Goal: Transaction & Acquisition: Download file/media

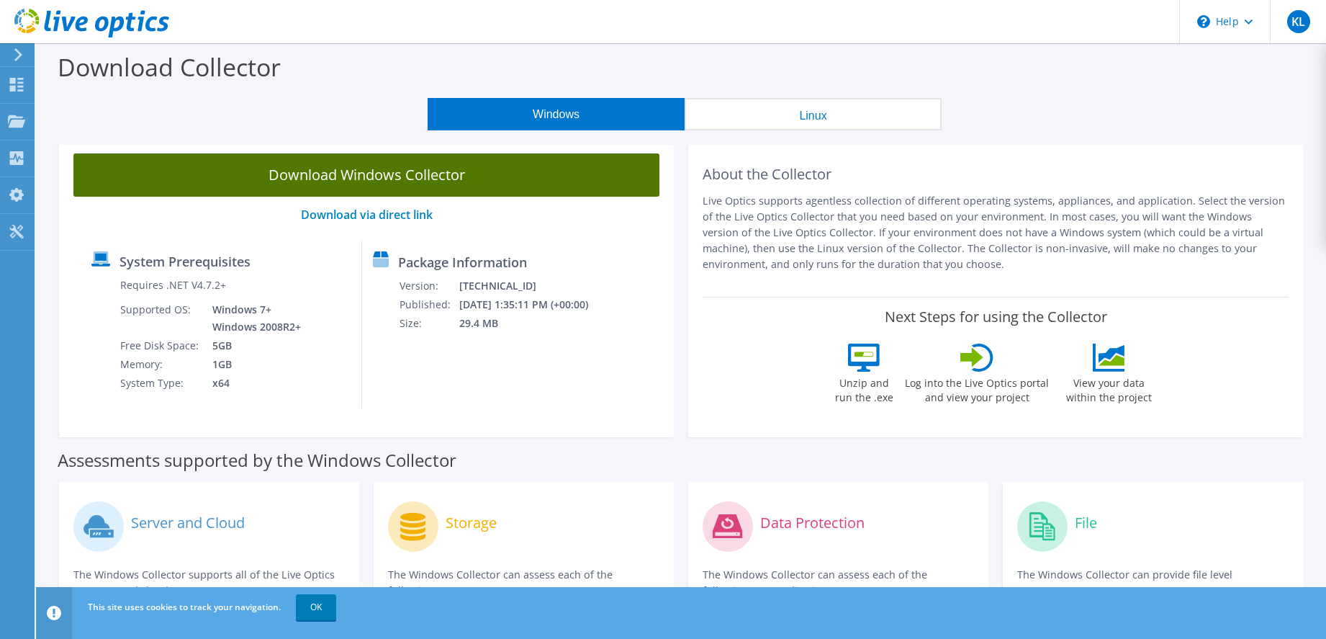
click at [359, 175] on link "Download Windows Collector" at bounding box center [366, 174] width 586 height 43
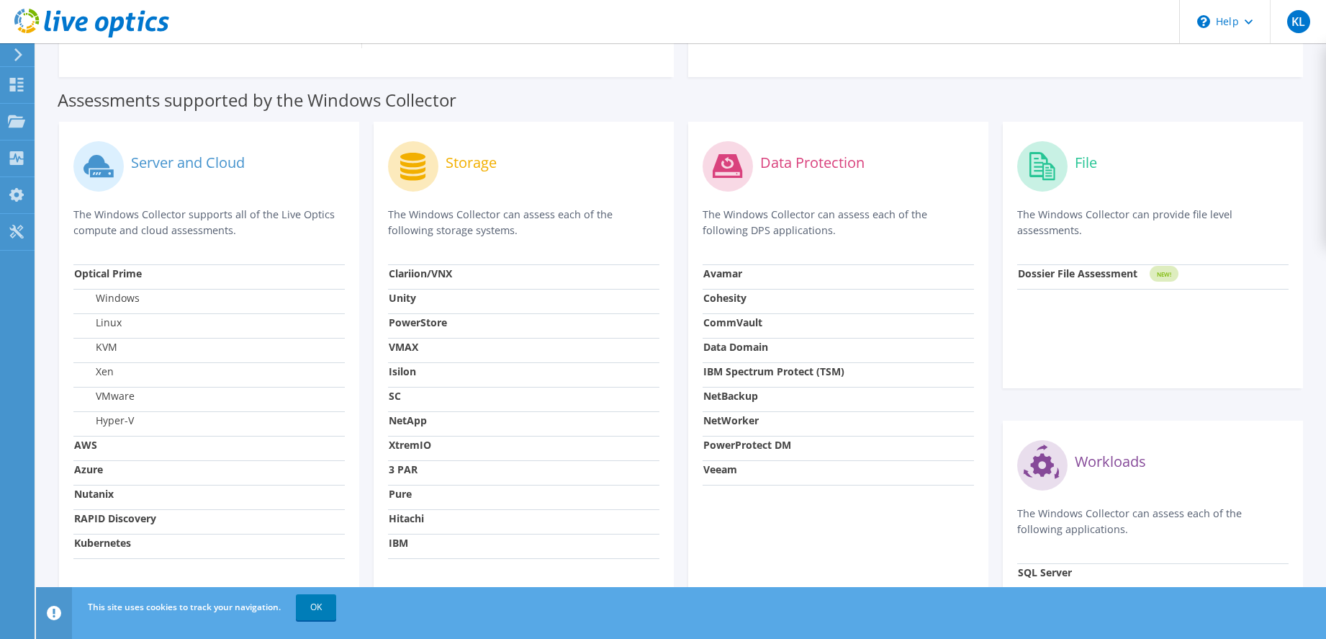
scroll to position [482, 0]
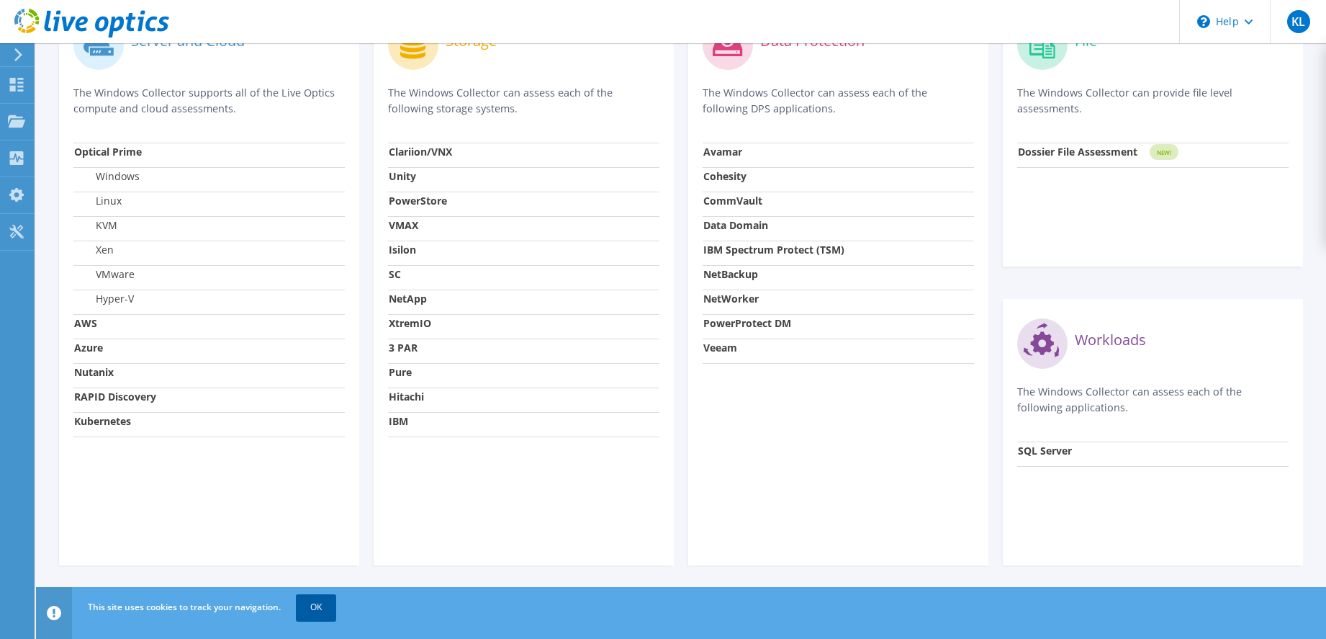
click at [319, 614] on link "OK" at bounding box center [316, 607] width 40 height 26
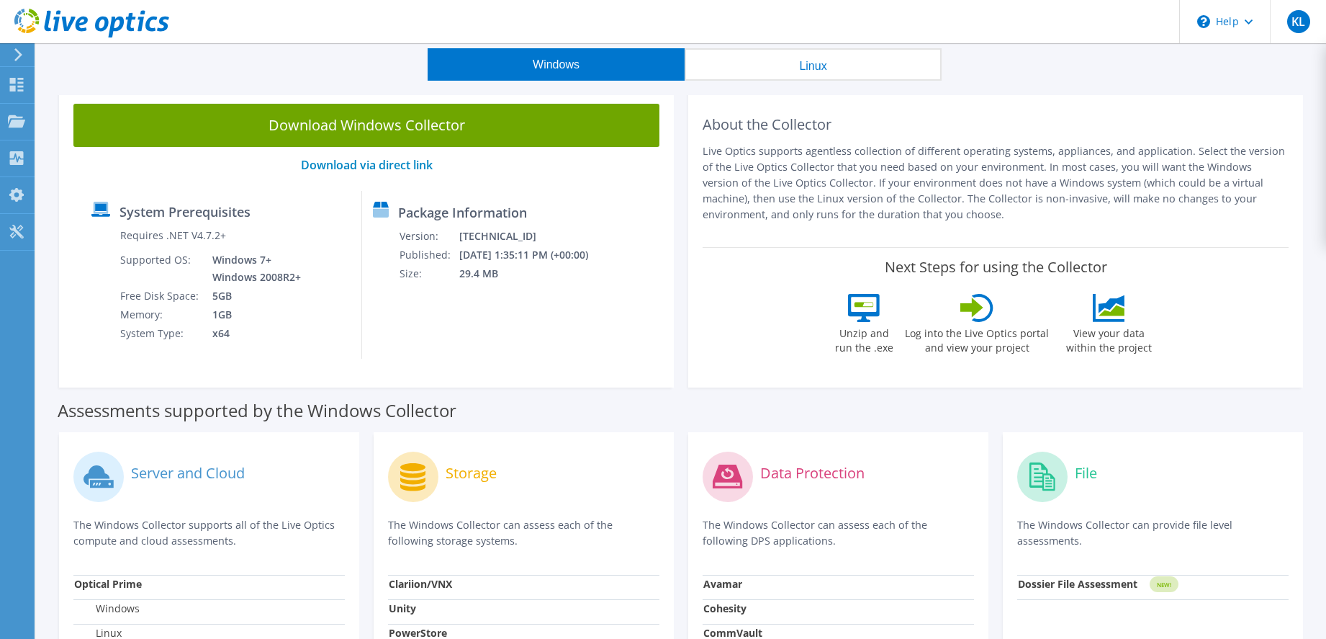
scroll to position [0, 0]
